Goal: Navigation & Orientation: Find specific page/section

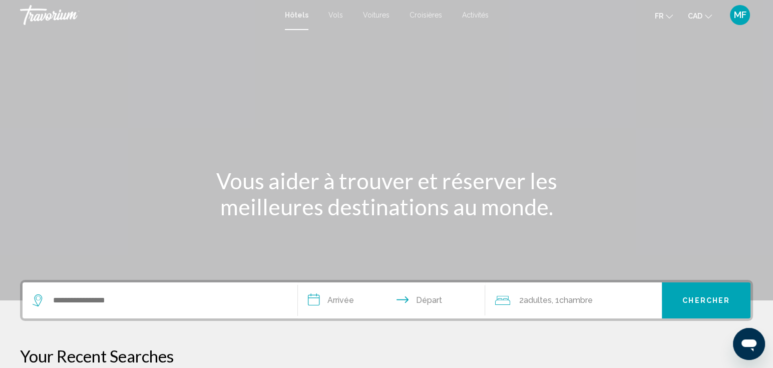
click at [469, 14] on span "Activités" at bounding box center [475, 15] width 27 height 8
